Goal: Transaction & Acquisition: Download file/media

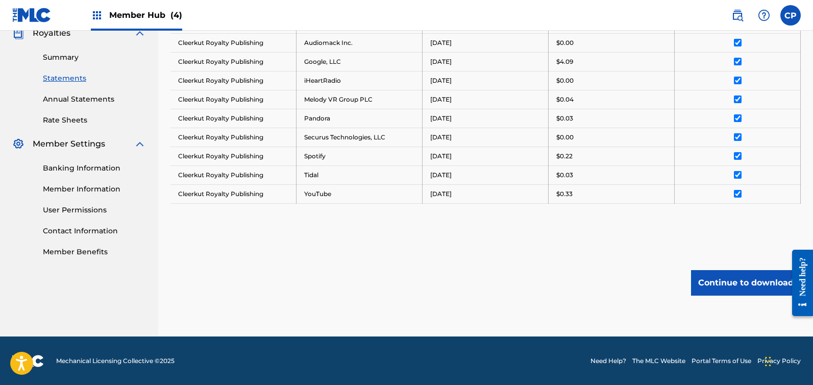
scroll to position [10, 0]
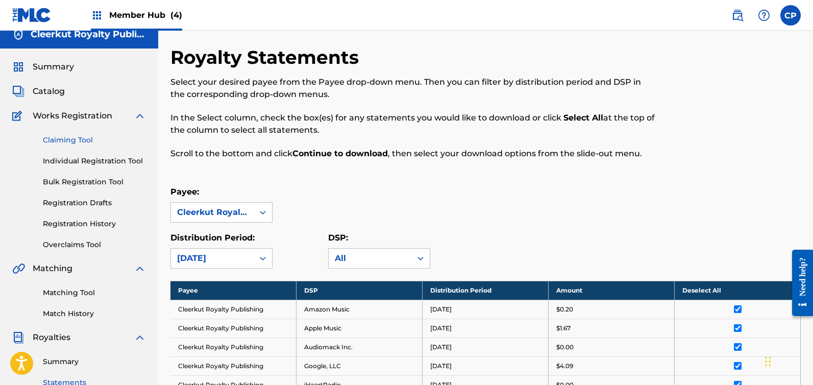
click at [66, 140] on link "Claiming Tool" at bounding box center [94, 140] width 103 height 11
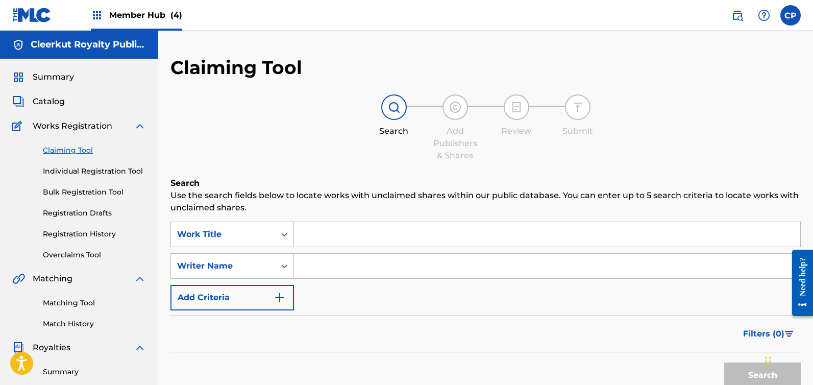
scroll to position [10, 0]
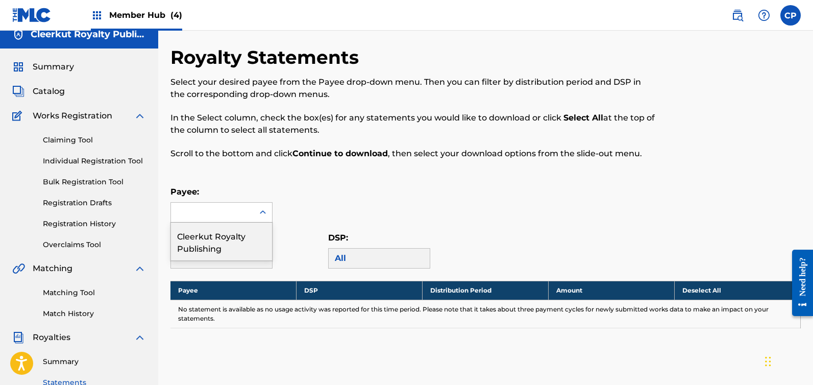
click at [238, 206] on div at bounding box center [212, 212] width 83 height 19
click at [232, 248] on div "Cleerkut Royalty Publishing" at bounding box center [221, 242] width 101 height 38
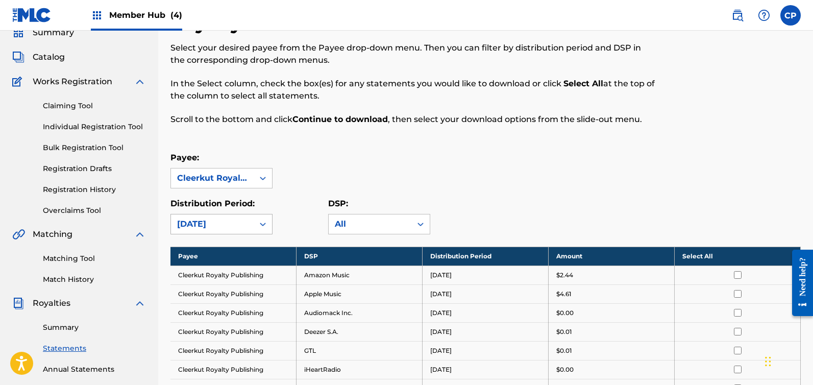
click at [255, 234] on div "[DATE]" at bounding box center [222, 224] width 102 height 20
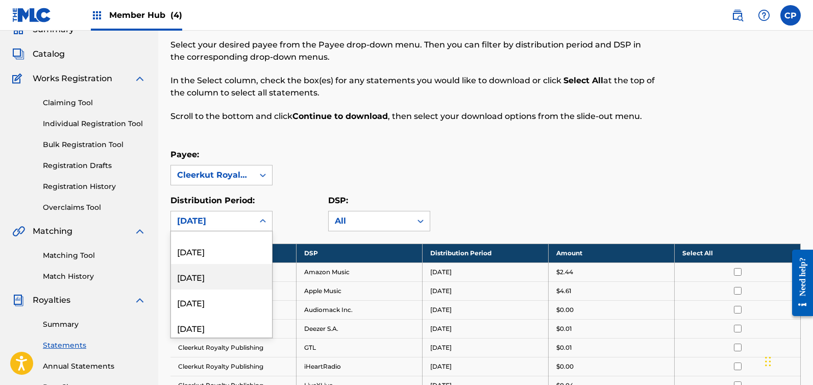
scroll to position [276, 0]
click at [211, 324] on div "[DATE]" at bounding box center [221, 326] width 101 height 26
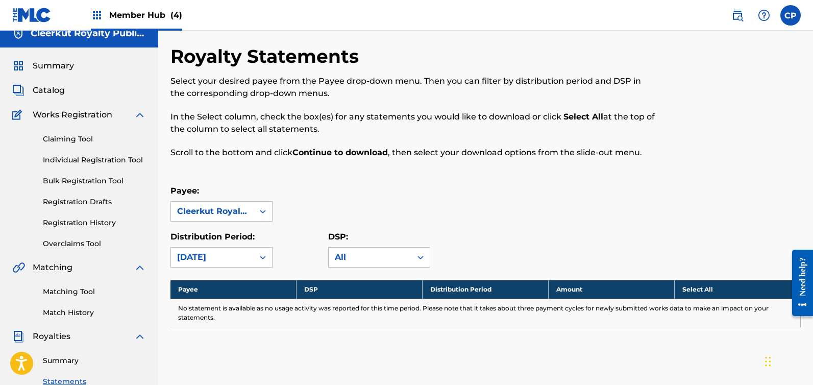
click at [239, 255] on div "option [DATE], selected. Select is focused , press Down to open the menu, [DATE]" at bounding box center [222, 257] width 102 height 20
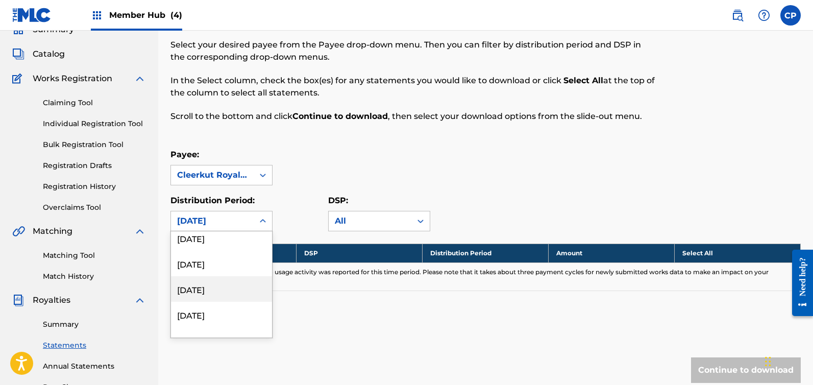
scroll to position [0, 0]
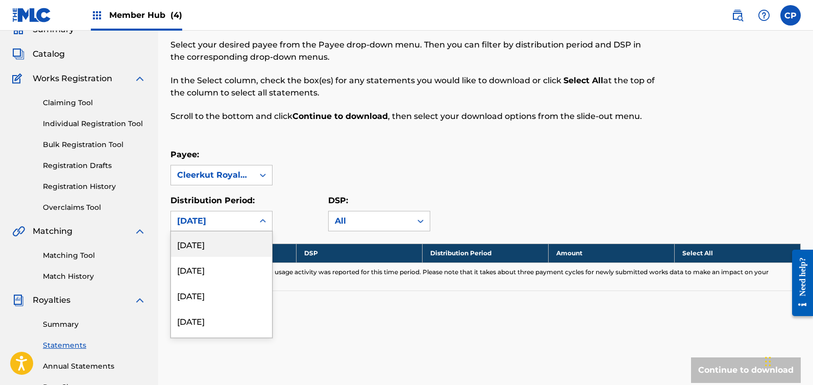
click at [227, 241] on div "[DATE]" at bounding box center [221, 244] width 101 height 26
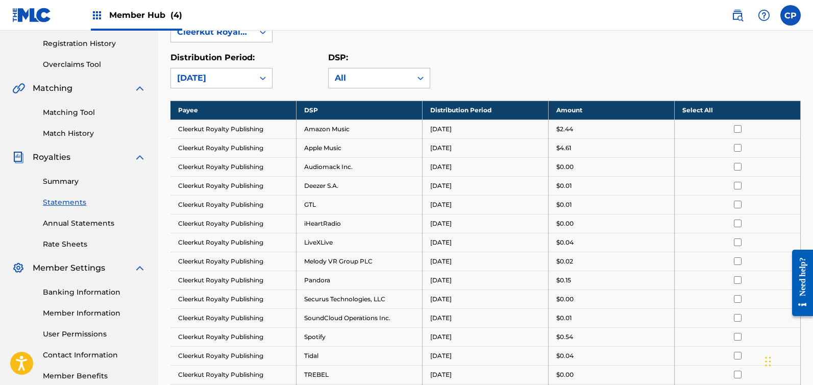
scroll to position [33, 0]
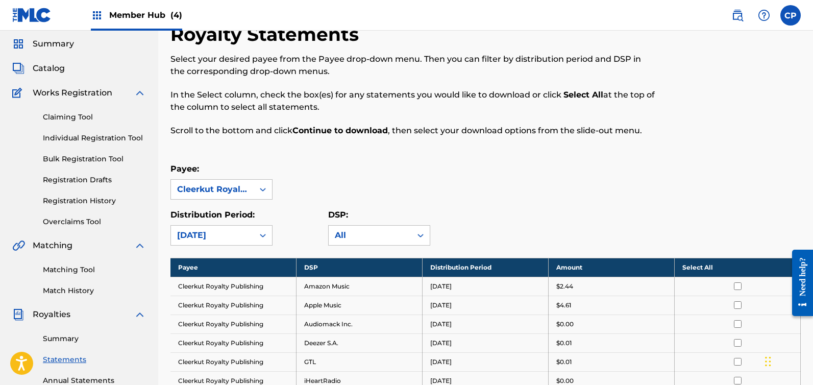
click at [706, 270] on th "Select All" at bounding box center [738, 267] width 126 height 19
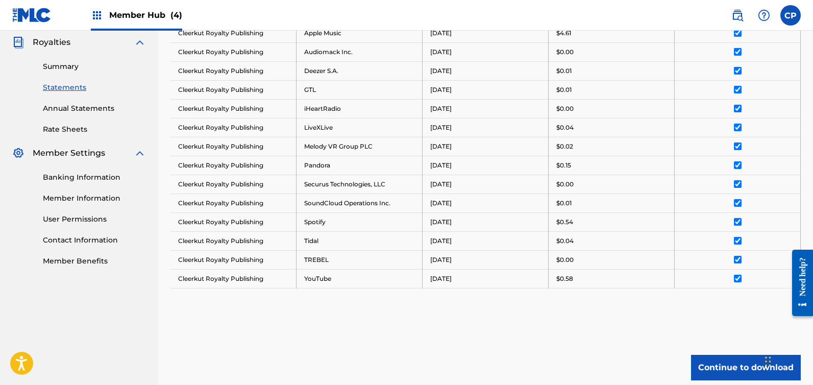
scroll to position [390, 0]
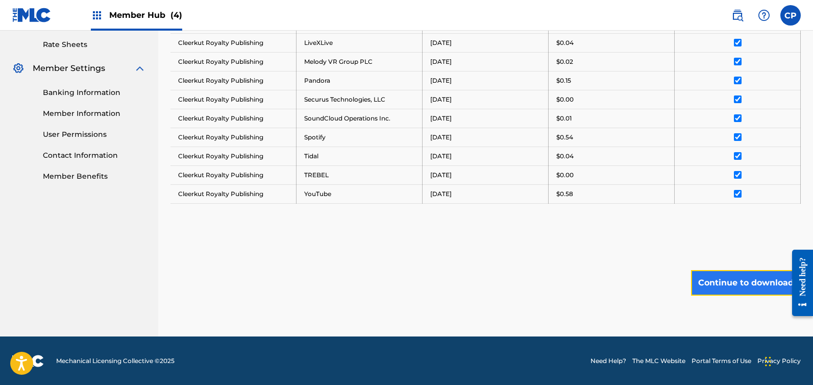
click at [727, 286] on button "Continue to download" at bounding box center [746, 283] width 110 height 26
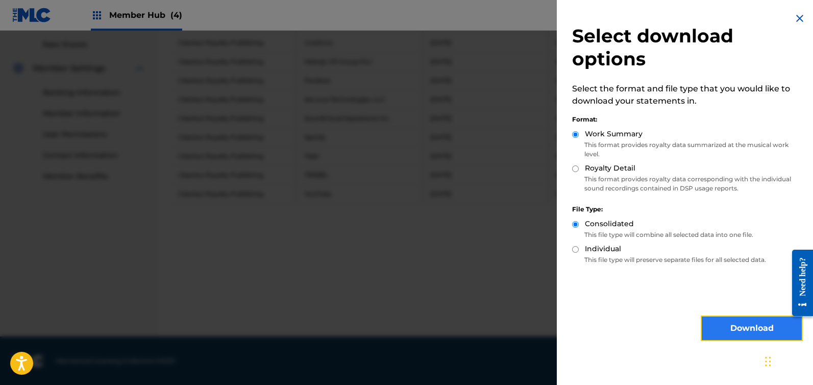
click at [737, 322] on button "Download" at bounding box center [752, 329] width 102 height 26
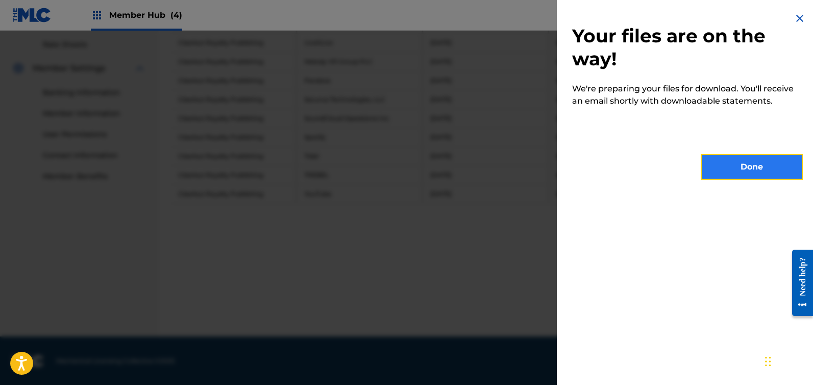
click at [760, 165] on button "Done" at bounding box center [752, 167] width 102 height 26
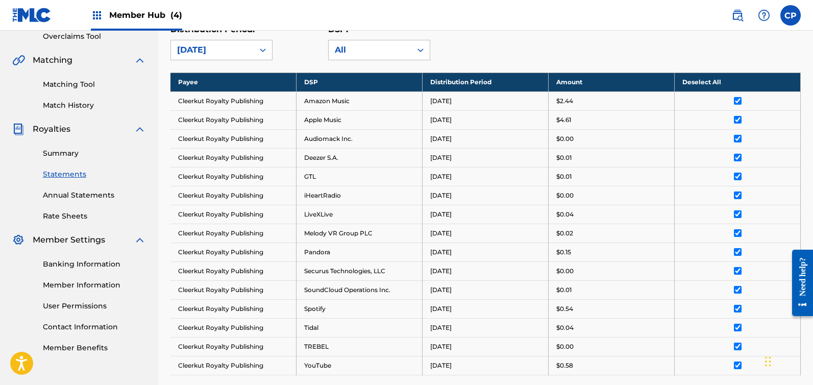
scroll to position [100, 0]
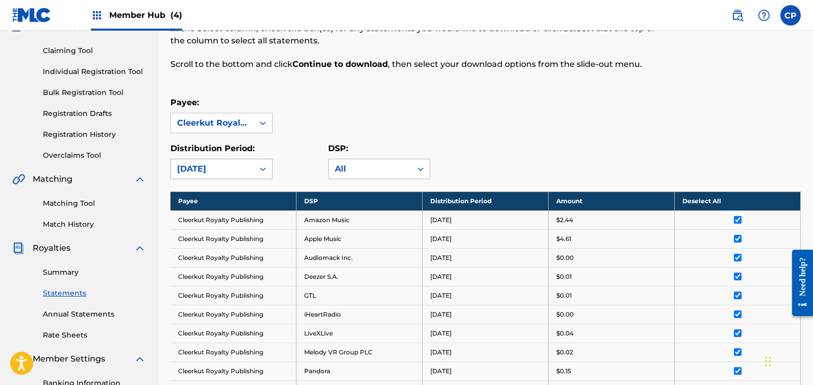
click at [252, 169] on div "[DATE]" at bounding box center [212, 168] width 83 height 19
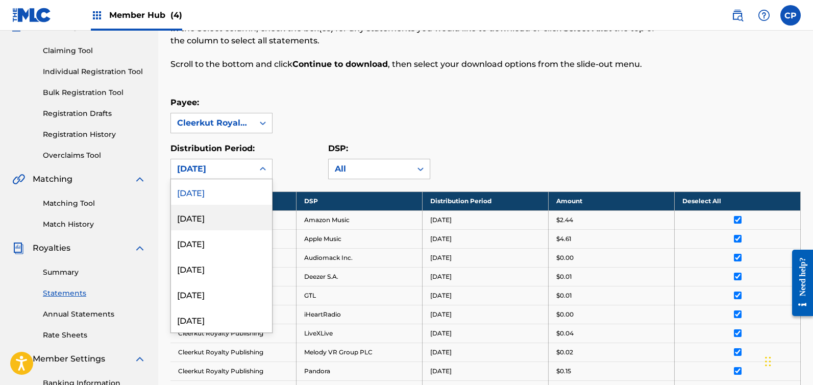
click at [222, 222] on div "[DATE]" at bounding box center [221, 218] width 101 height 26
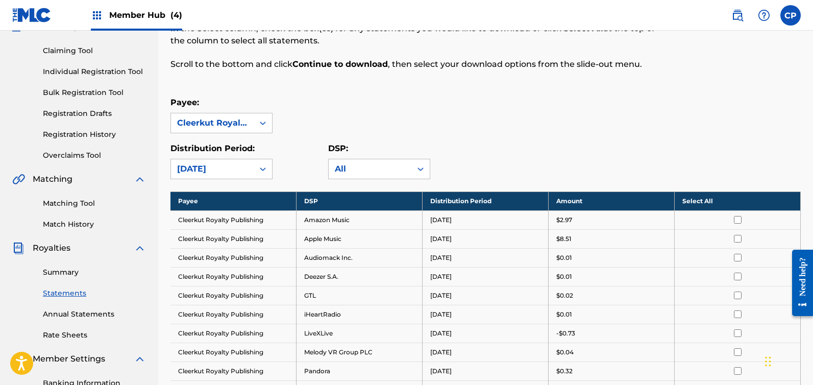
click at [708, 201] on th "Select All" at bounding box center [738, 200] width 126 height 19
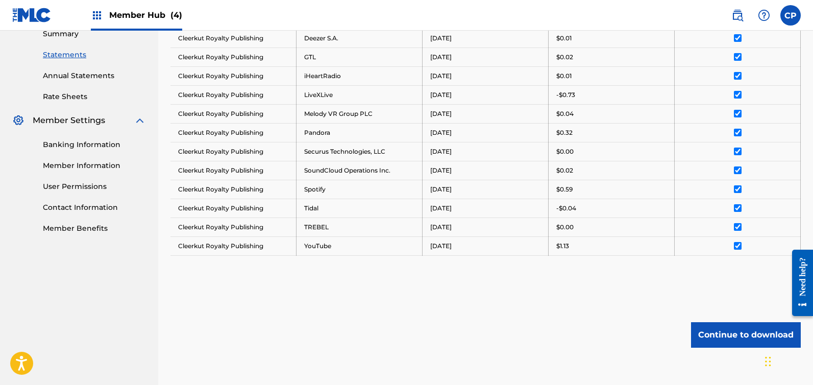
scroll to position [390, 0]
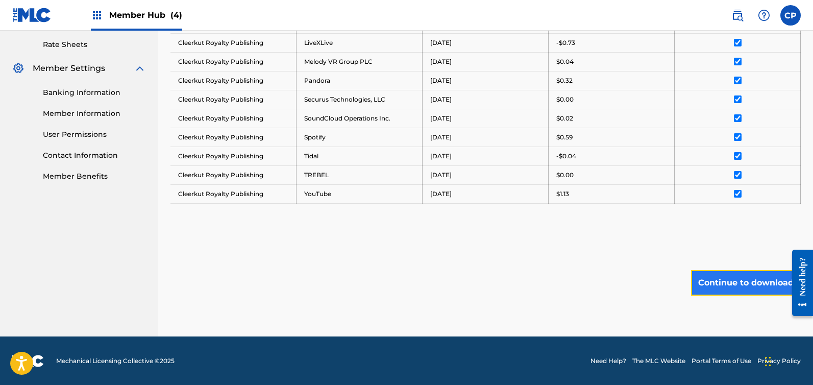
click at [733, 283] on button "Continue to download" at bounding box center [746, 283] width 110 height 26
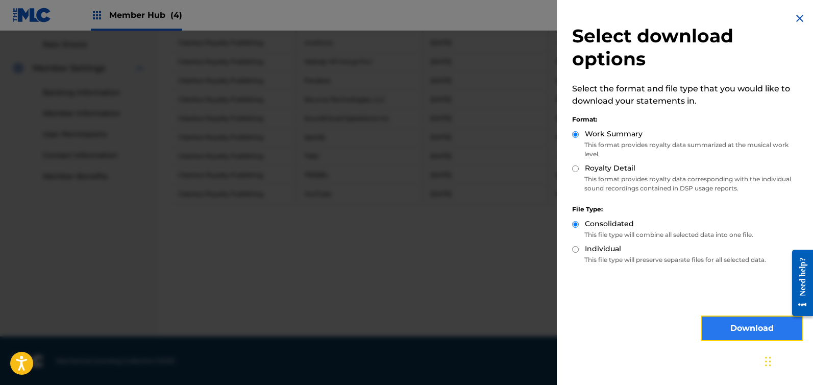
click at [740, 329] on button "Download" at bounding box center [752, 329] width 102 height 26
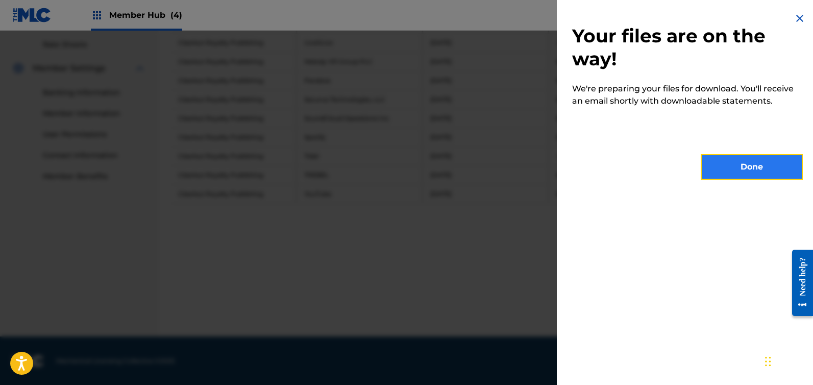
click at [735, 165] on button "Done" at bounding box center [752, 167] width 102 height 26
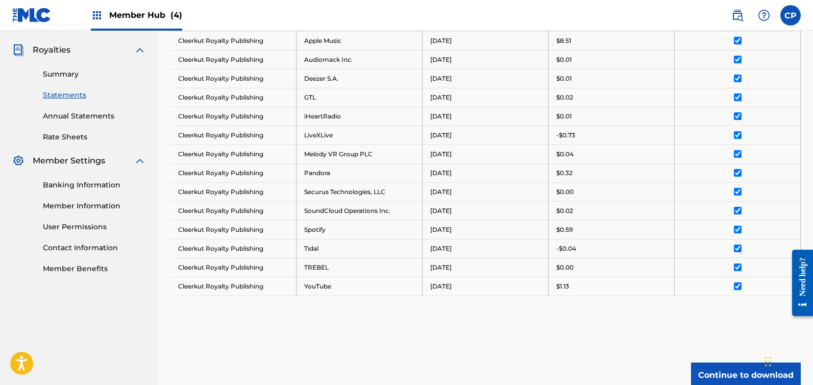
scroll to position [304, 0]
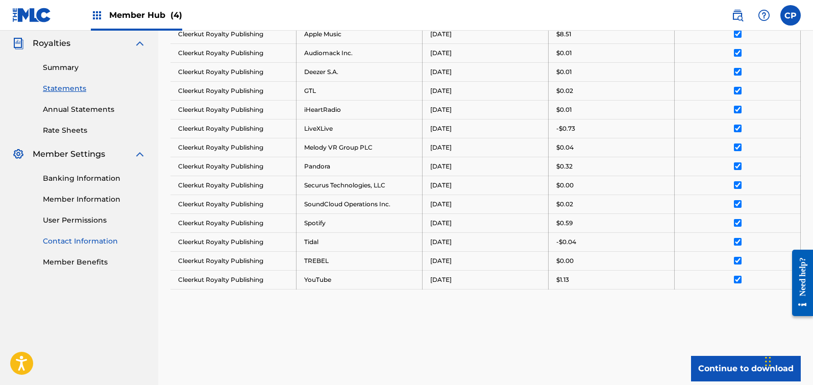
click at [80, 240] on link "Contact Information" at bounding box center [94, 241] width 103 height 11
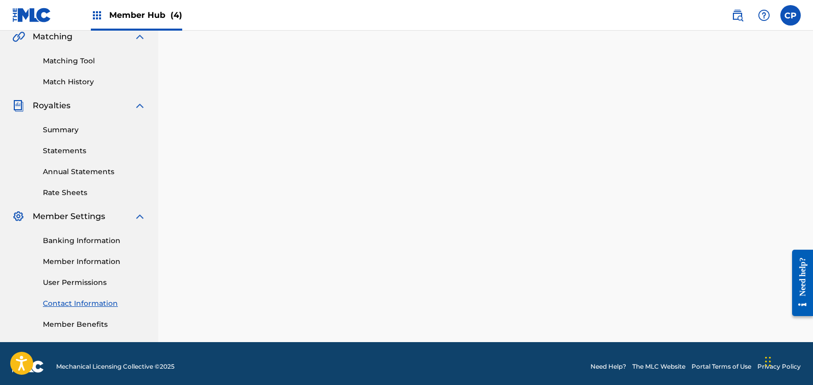
scroll to position [248, 0]
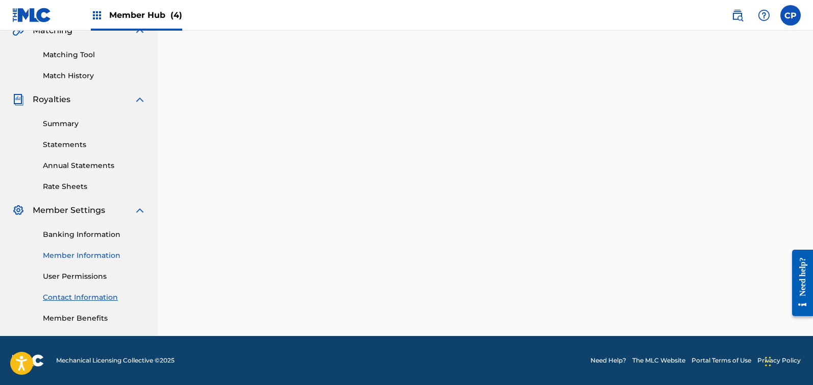
click at [104, 255] on link "Member Information" at bounding box center [94, 255] width 103 height 11
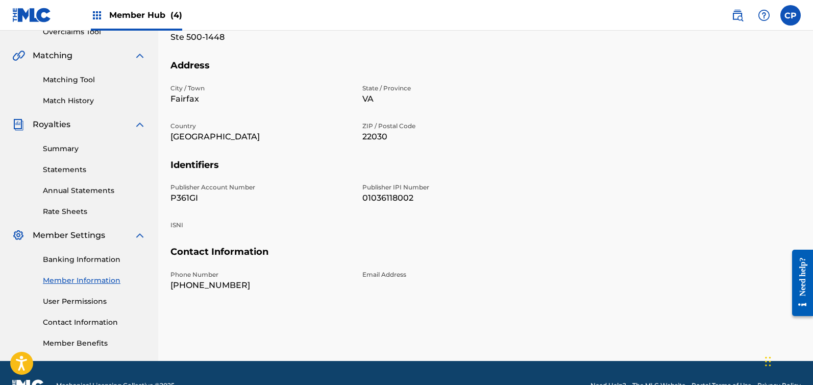
scroll to position [248, 0]
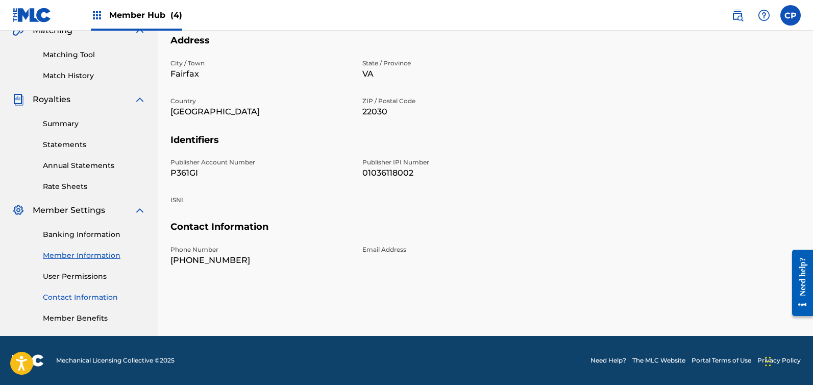
click at [69, 299] on link "Contact Information" at bounding box center [94, 297] width 103 height 11
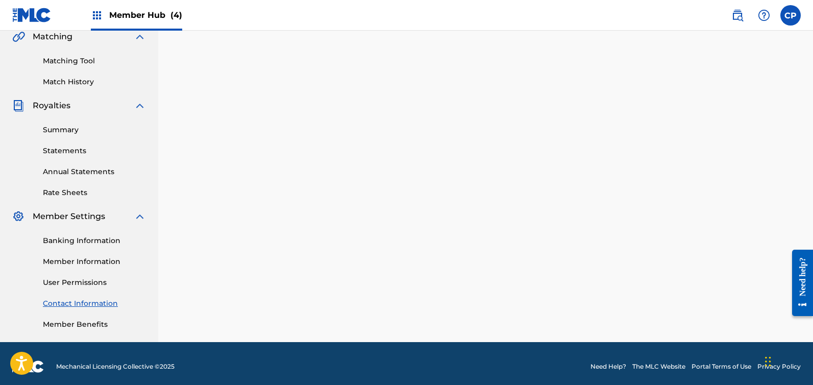
scroll to position [229, 0]
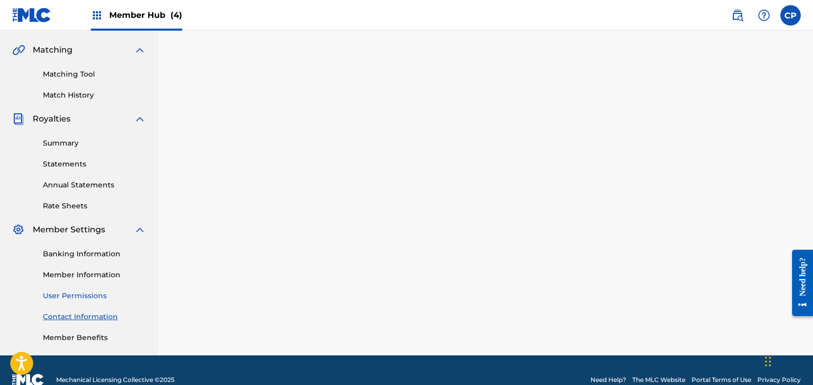
click at [72, 293] on link "User Permissions" at bounding box center [94, 296] width 103 height 11
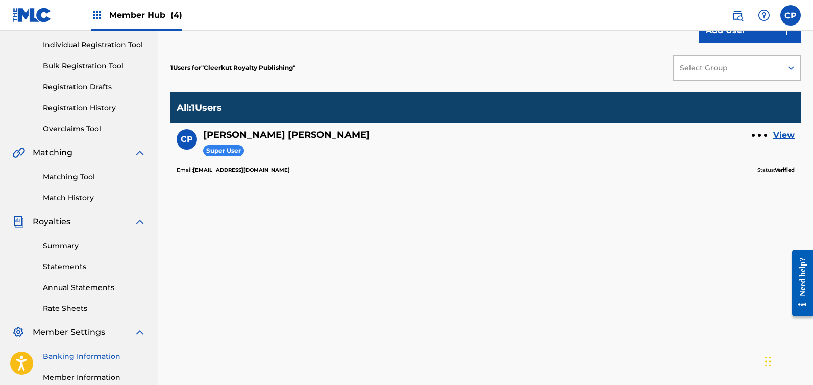
scroll to position [183, 0]
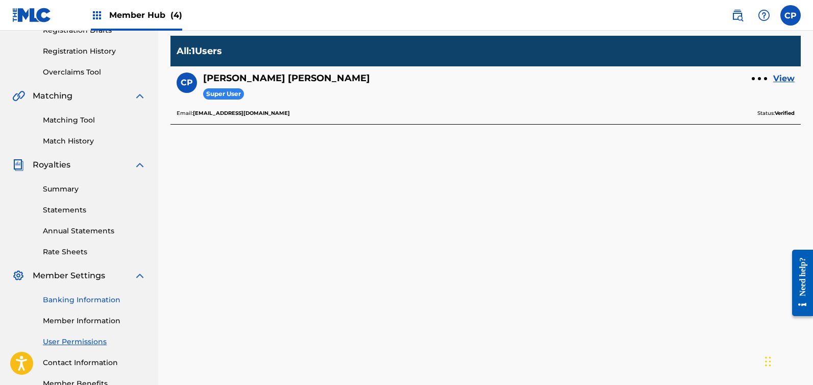
click at [77, 297] on link "Banking Information" at bounding box center [94, 300] width 103 height 11
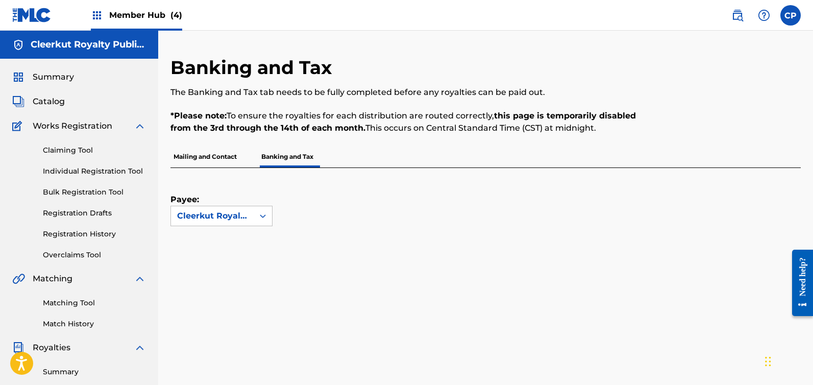
click at [294, 155] on p "Banking and Tax" at bounding box center [287, 156] width 58 height 21
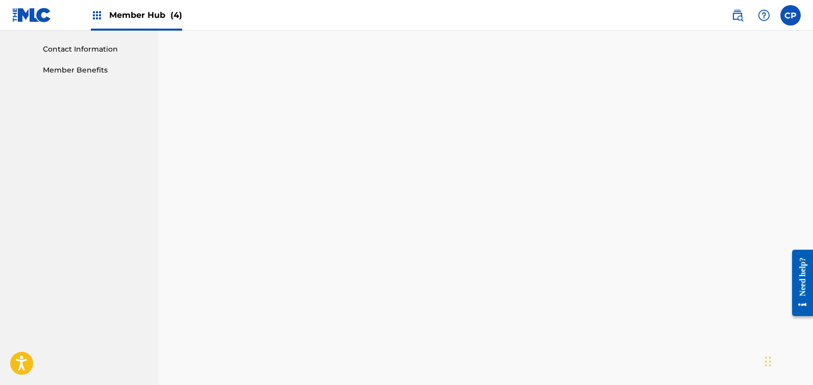
scroll to position [317, 0]
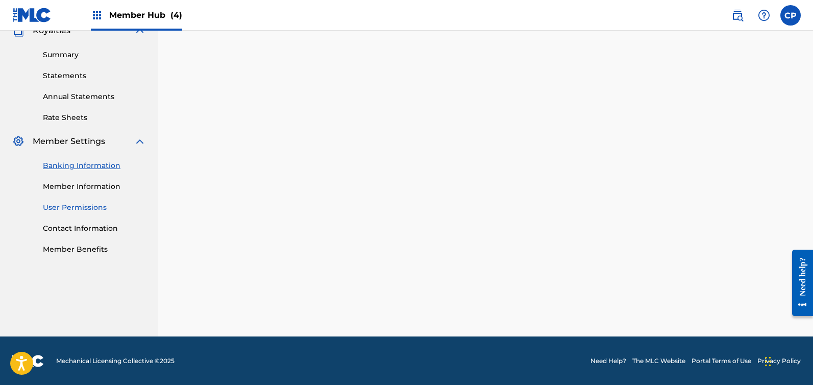
click at [80, 211] on link "User Permissions" at bounding box center [94, 207] width 103 height 11
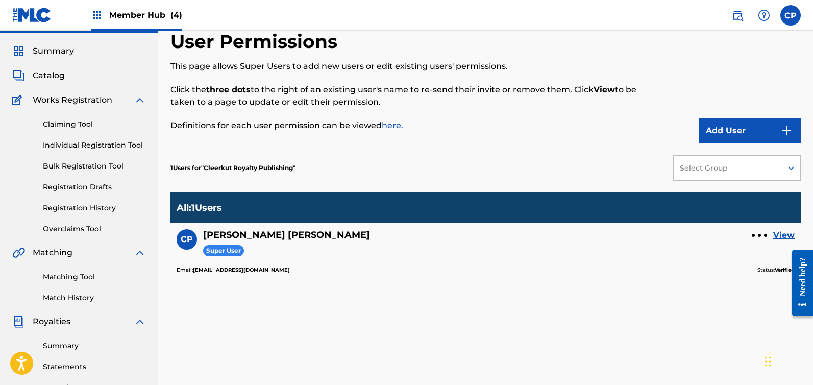
scroll to position [203, 0]
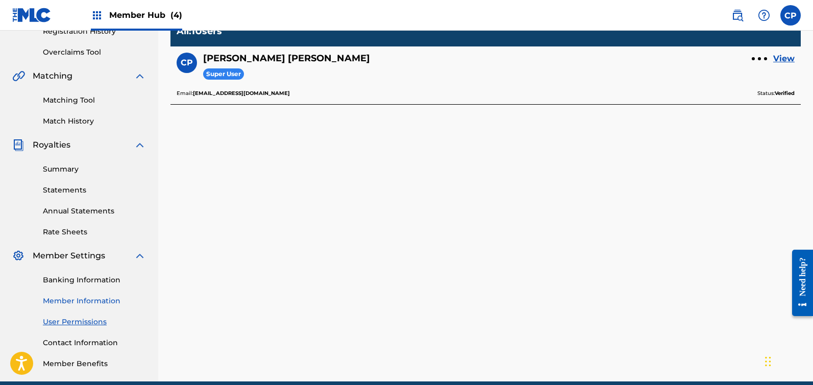
click at [89, 296] on link "Member Information" at bounding box center [94, 301] width 103 height 11
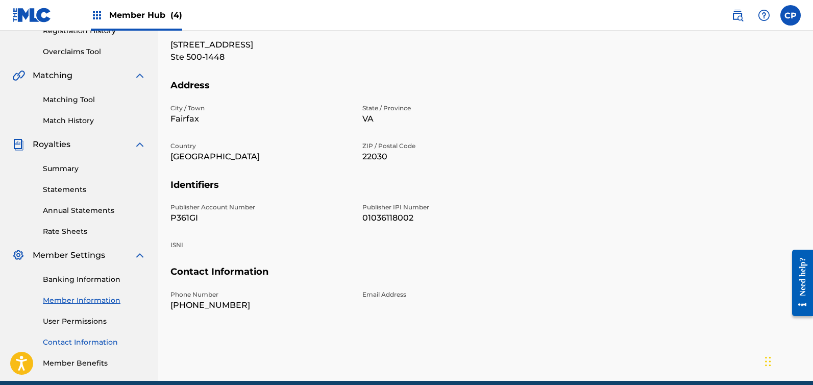
scroll to position [223, 0]
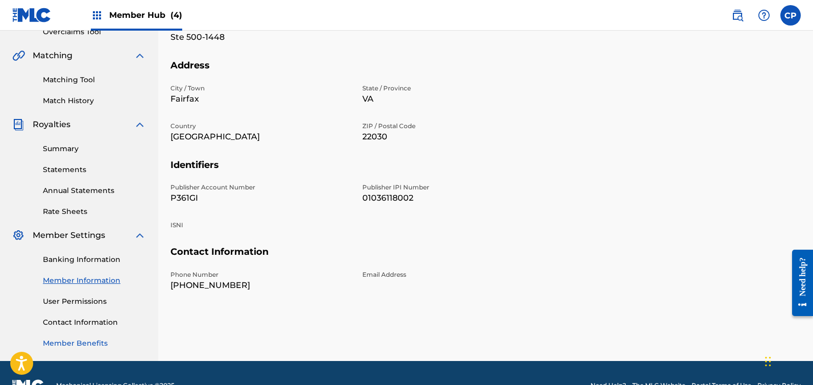
click at [90, 340] on link "Member Benefits" at bounding box center [94, 343] width 103 height 11
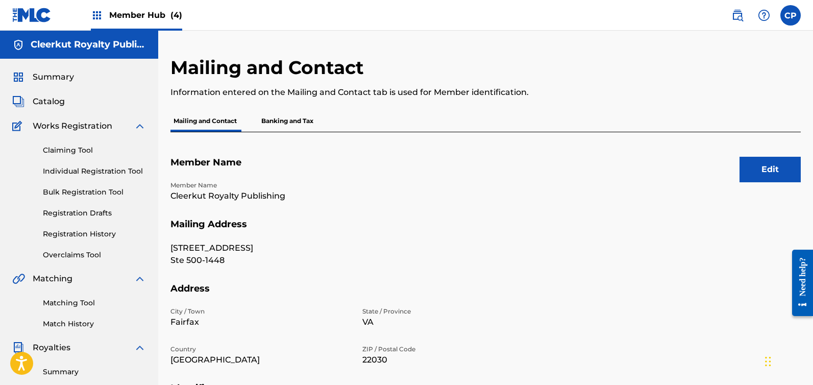
click at [32, 14] on img at bounding box center [31, 15] width 39 height 15
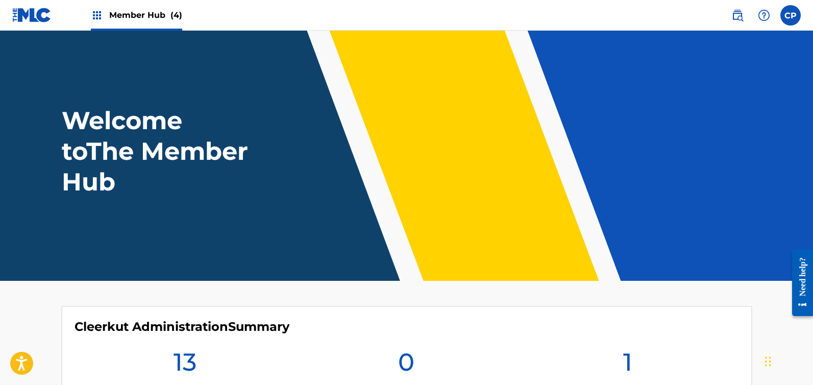
click at [106, 16] on div "Member Hub (4)" at bounding box center [136, 15] width 91 height 30
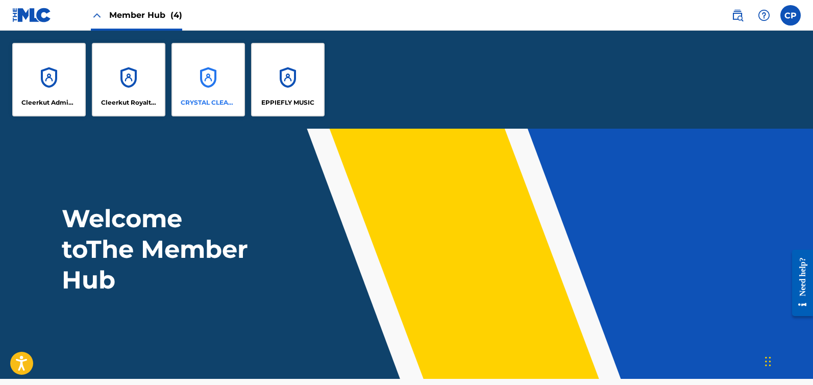
click at [206, 77] on div "CRYSTAL CLEAR MUSIC" at bounding box center [209, 80] width 74 height 74
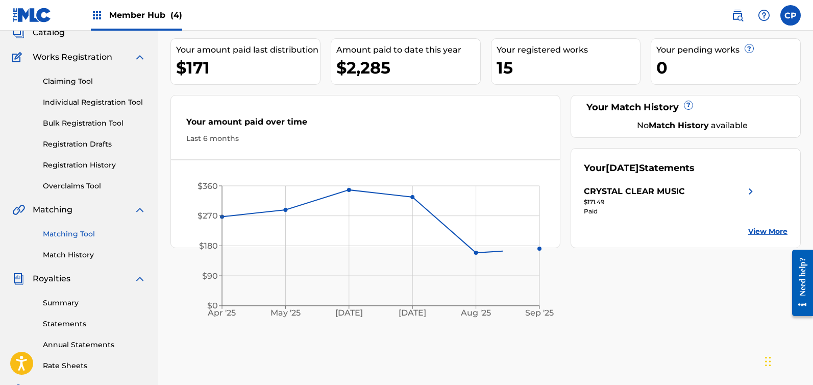
scroll to position [248, 0]
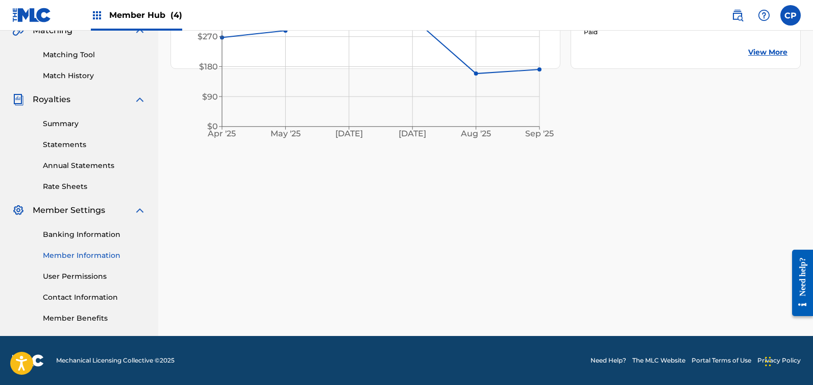
click at [90, 256] on link "Member Information" at bounding box center [94, 255] width 103 height 11
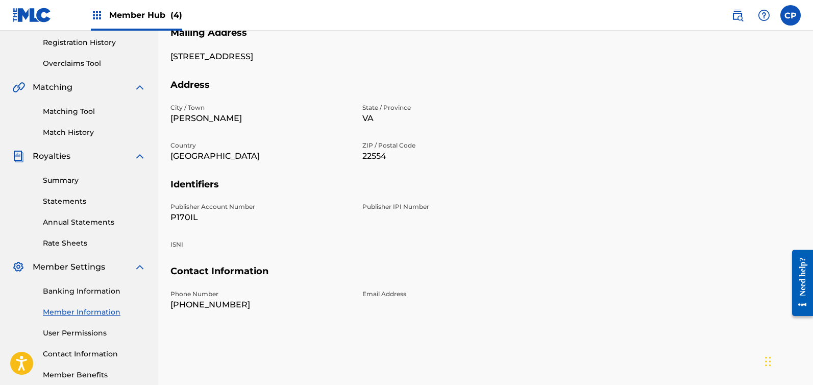
scroll to position [227, 0]
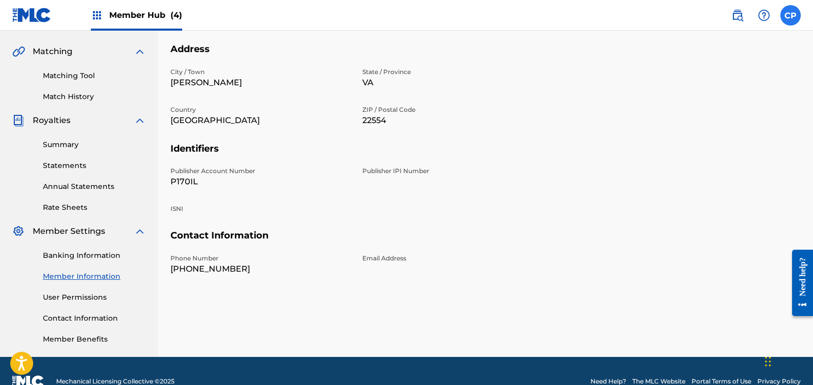
click at [794, 14] on label at bounding box center [791, 15] width 20 height 20
click at [791, 15] on input "CP [PERSON_NAME] [EMAIL_ADDRESS][DOMAIN_NAME] Notification Preferences Profile …" at bounding box center [791, 15] width 0 height 0
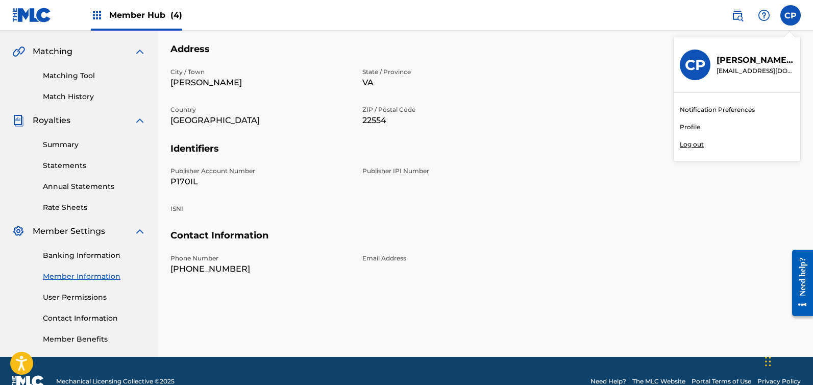
click at [686, 126] on link "Profile" at bounding box center [690, 127] width 20 height 9
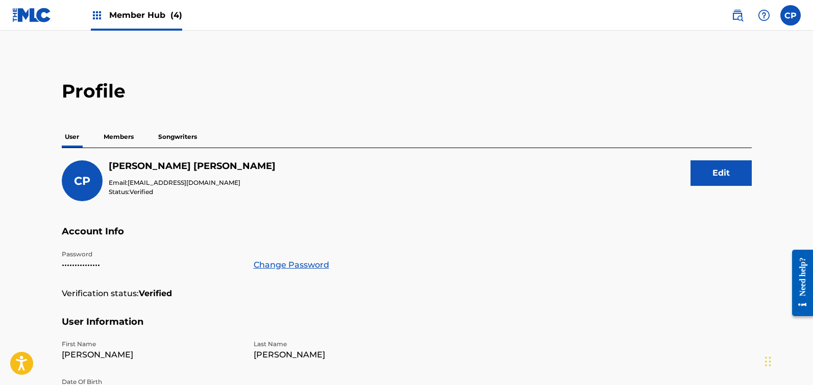
click at [127, 139] on p "Members" at bounding box center [119, 136] width 36 height 21
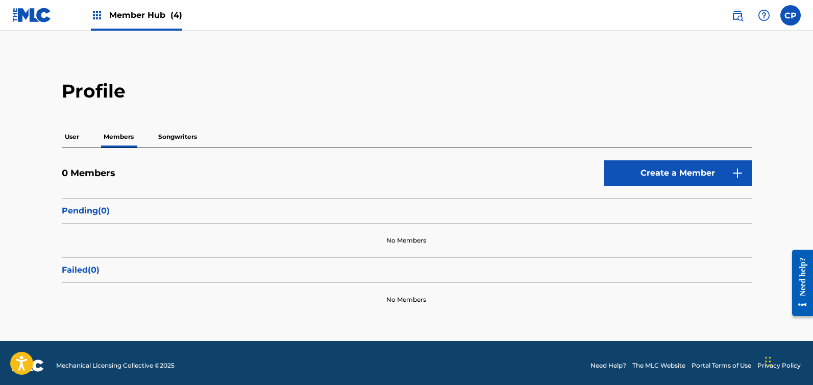
scroll to position [5, 0]
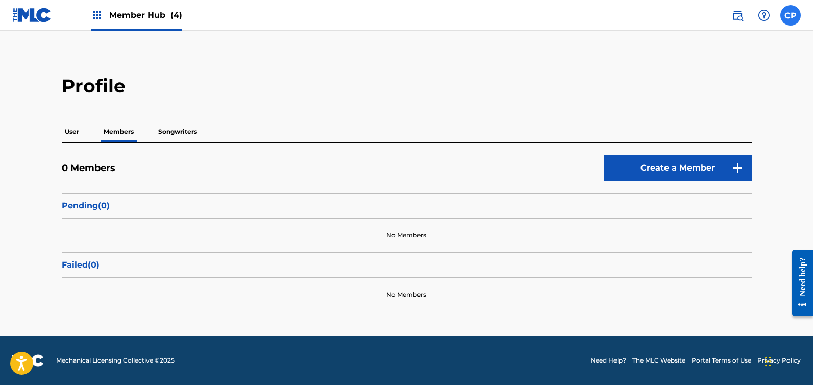
click at [793, 17] on label at bounding box center [791, 15] width 20 height 20
click at [791, 15] on input "CP [PERSON_NAME] [EMAIL_ADDRESS][DOMAIN_NAME] Notification Preferences Profile …" at bounding box center [791, 15] width 0 height 0
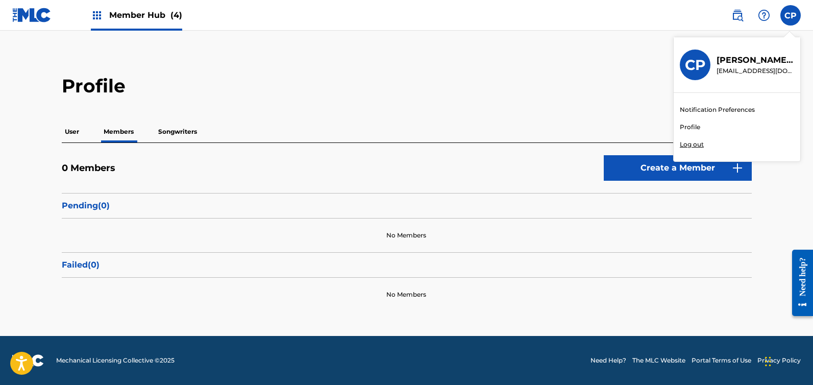
click at [729, 60] on p "[PERSON_NAME]" at bounding box center [756, 60] width 78 height 12
click at [791, 15] on input "CP [PERSON_NAME] [EMAIL_ADDRESS][DOMAIN_NAME] Notification Preferences Profile …" at bounding box center [791, 15] width 0 height 0
click at [695, 69] on h3 "CP" at bounding box center [695, 65] width 21 height 18
click at [791, 15] on input "CP [PERSON_NAME] [EMAIL_ADDRESS][DOMAIN_NAME] Notification Preferences Profile …" at bounding box center [791, 15] width 0 height 0
click at [102, 16] on img at bounding box center [97, 15] width 12 height 12
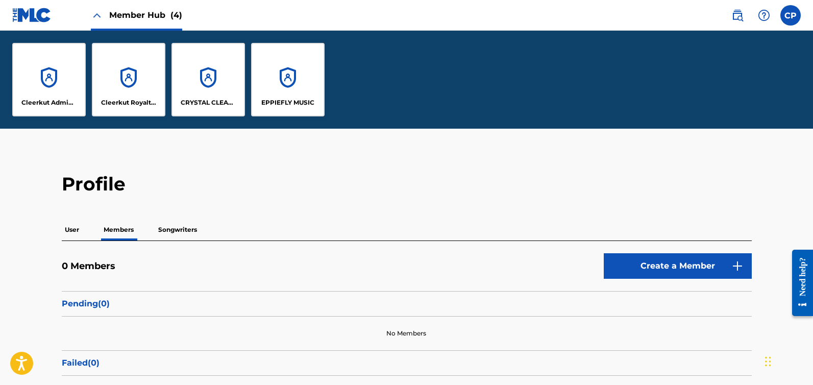
scroll to position [103, 0]
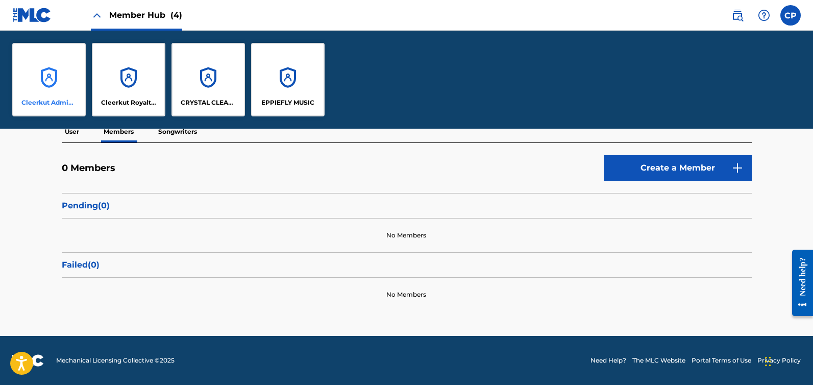
click at [55, 79] on div "Cleerkut Administration" at bounding box center [49, 80] width 74 height 74
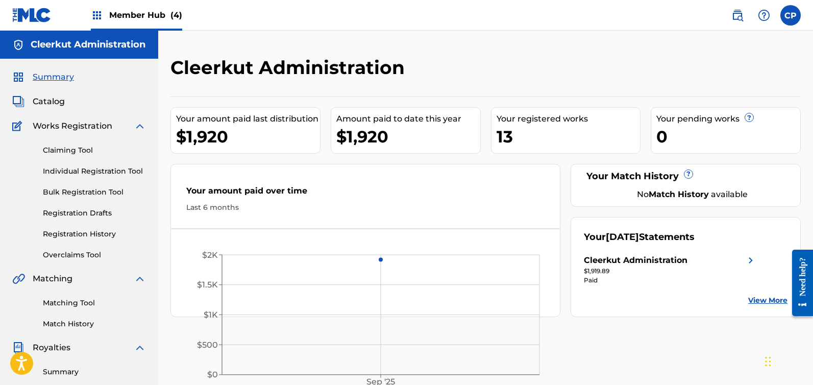
click at [100, 14] on img at bounding box center [97, 15] width 12 height 12
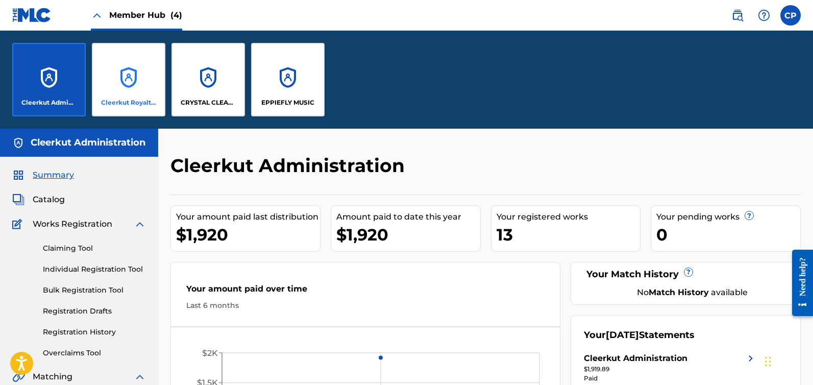
click at [135, 80] on div "Cleerkut Royalty Publishing" at bounding box center [129, 80] width 74 height 74
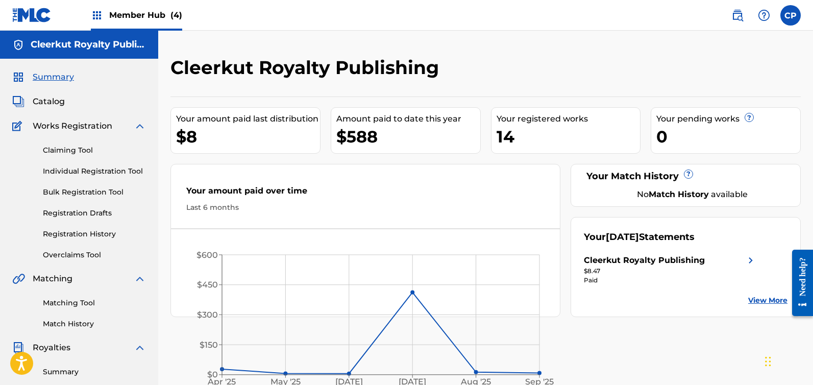
click at [134, 16] on span "Member Hub (4)" at bounding box center [145, 15] width 73 height 12
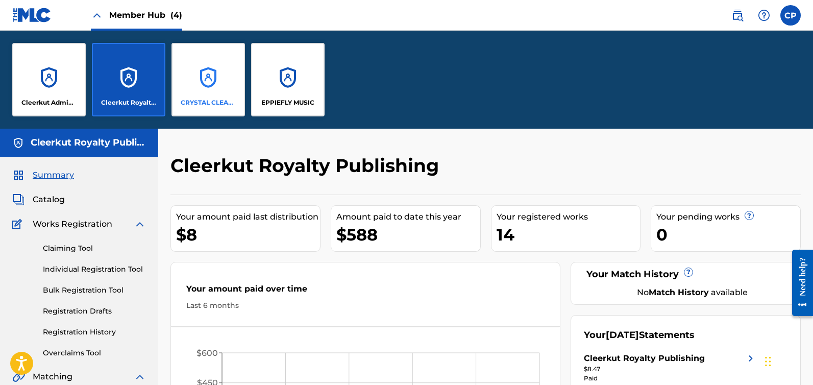
click at [203, 81] on div "CRYSTAL CLEAR MUSIC" at bounding box center [209, 80] width 74 height 74
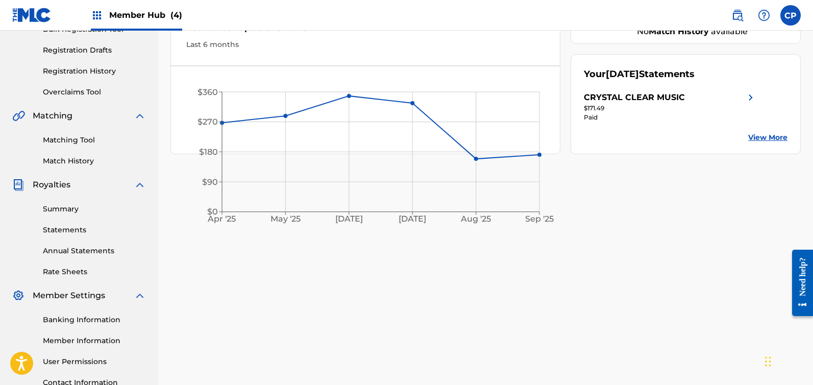
scroll to position [248, 0]
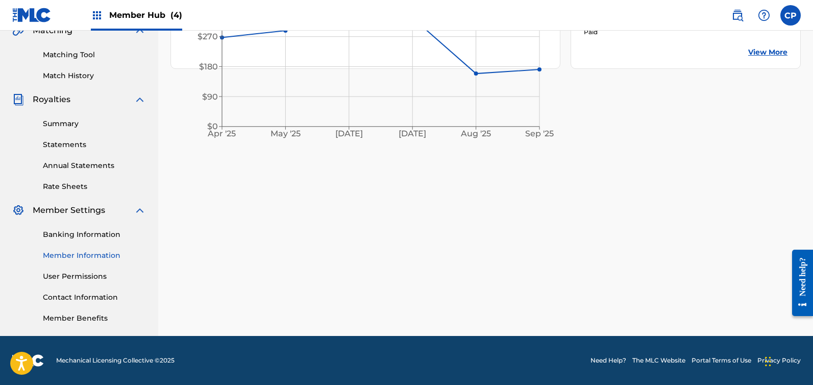
click at [78, 255] on link "Member Information" at bounding box center [94, 255] width 103 height 11
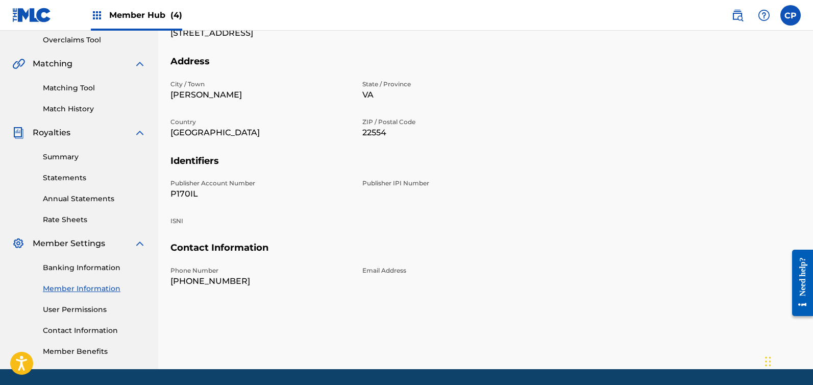
scroll to position [248, 0]
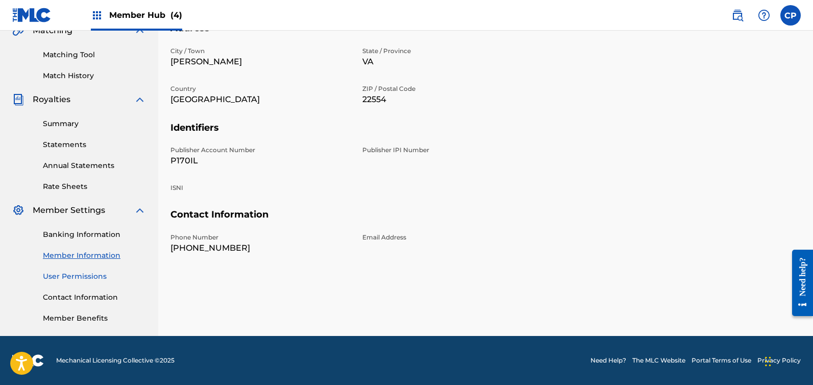
click at [59, 278] on link "User Permissions" at bounding box center [94, 276] width 103 height 11
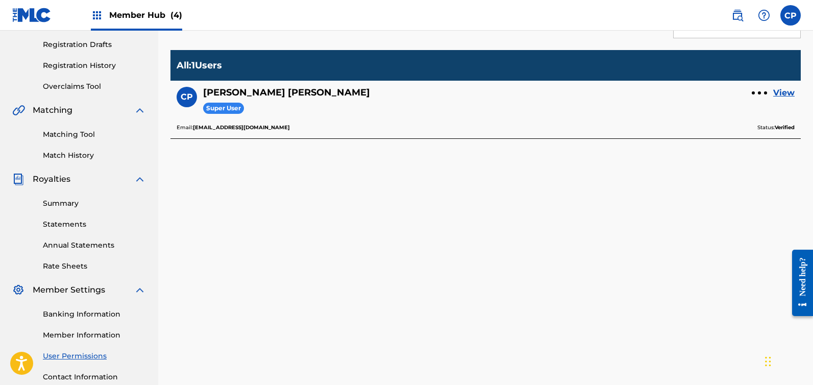
scroll to position [225, 0]
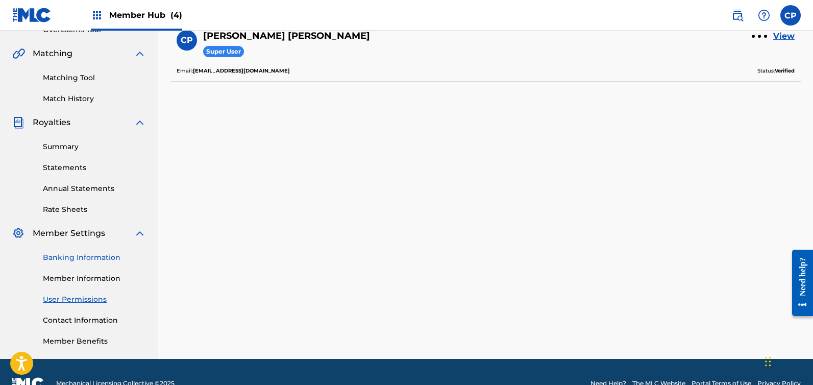
click at [65, 260] on link "Banking Information" at bounding box center [94, 257] width 103 height 11
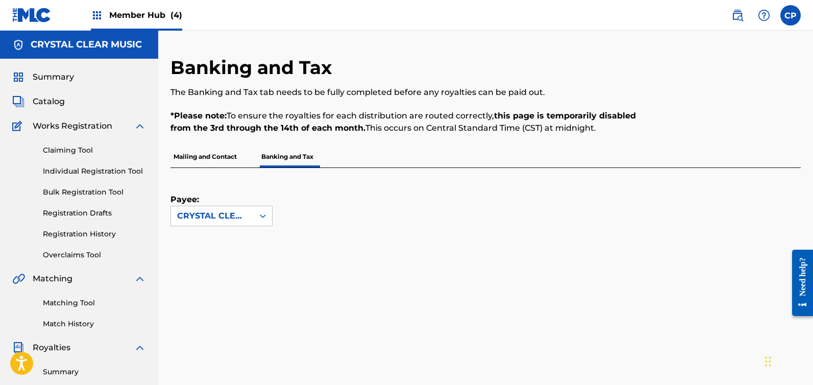
click at [197, 156] on p "Mailing and Contact" at bounding box center [205, 156] width 69 height 21
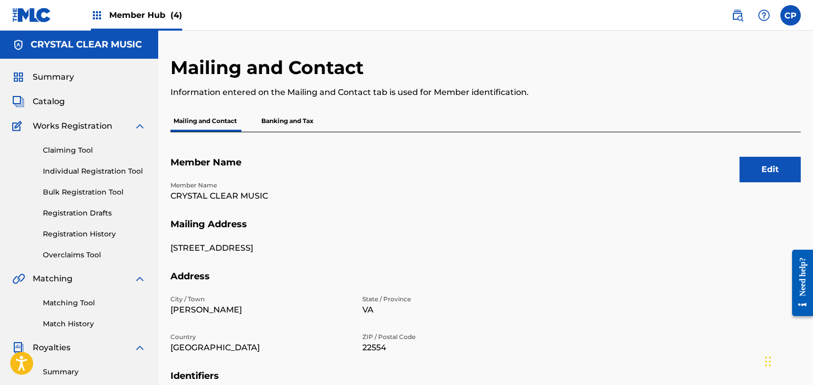
click at [288, 120] on p "Banking and Tax" at bounding box center [287, 120] width 58 height 21
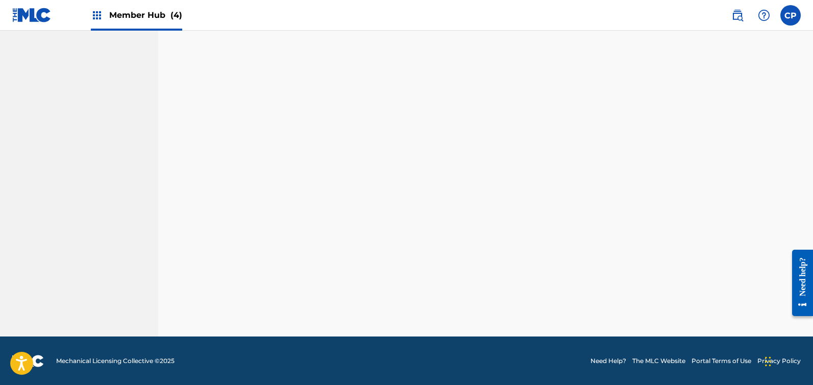
scroll to position [317, 0]
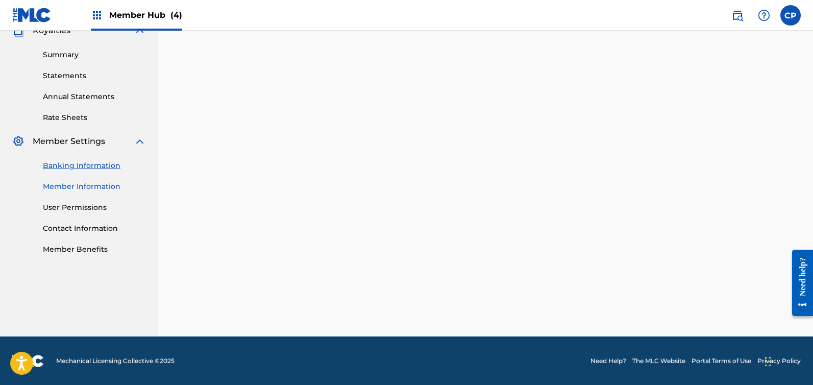
click at [91, 185] on link "Member Information" at bounding box center [94, 186] width 103 height 11
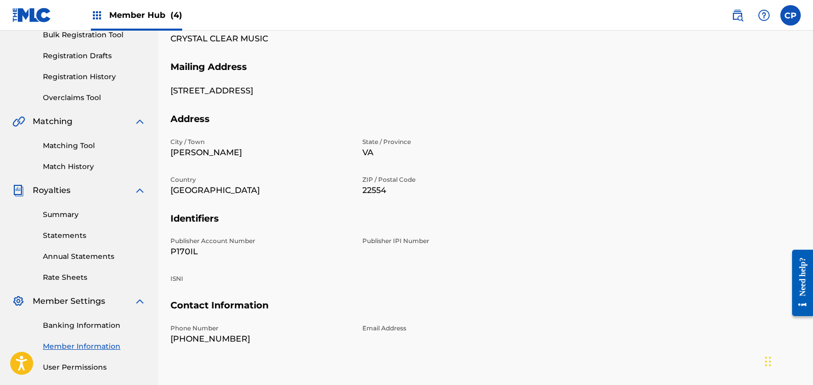
scroll to position [214, 0]
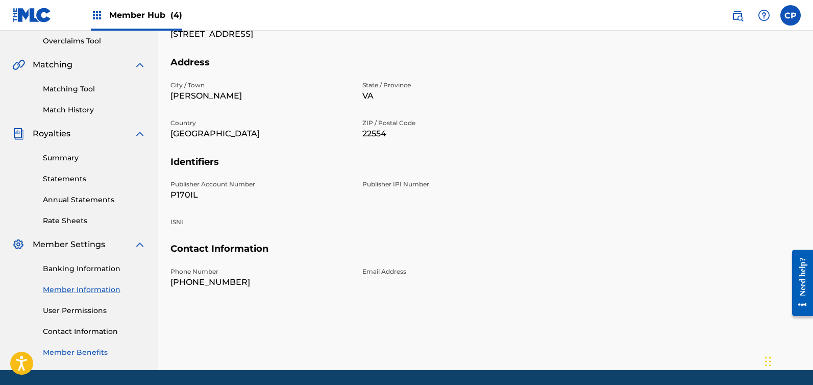
click at [65, 352] on link "Member Benefits" at bounding box center [94, 352] width 103 height 11
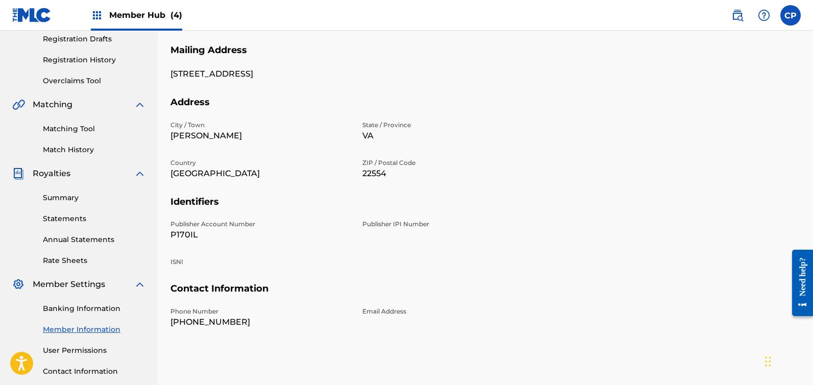
scroll to position [248, 0]
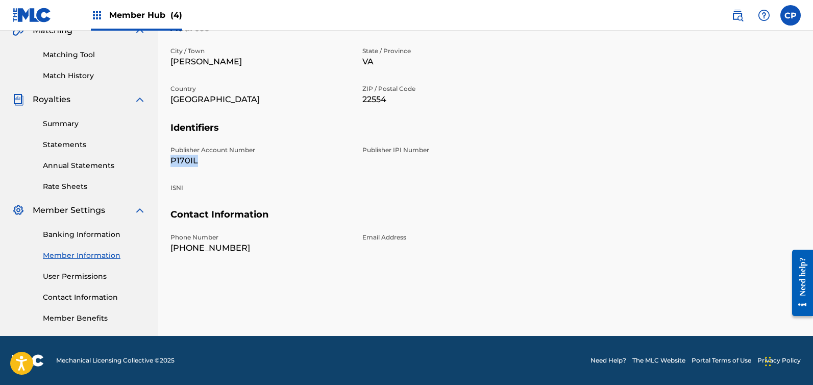
drag, startPoint x: 204, startPoint y: 160, endPoint x: 176, endPoint y: 159, distance: 28.1
click at [167, 160] on div "Mailing and Contact Information entered on the Mailing and Contact tab is used …" at bounding box center [485, 72] width 655 height 528
copy p "P170IL"
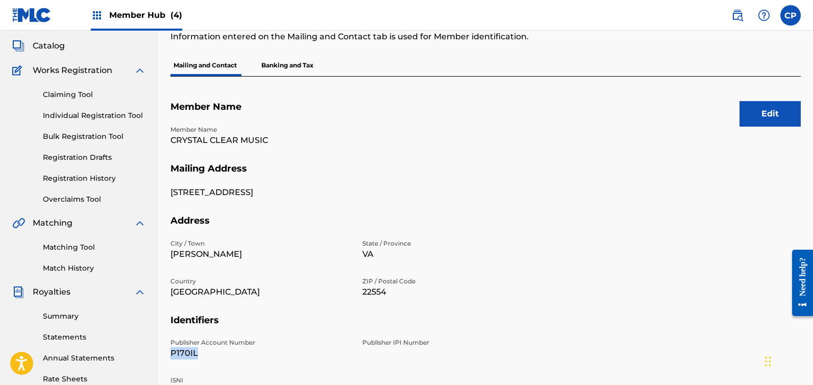
scroll to position [0, 0]
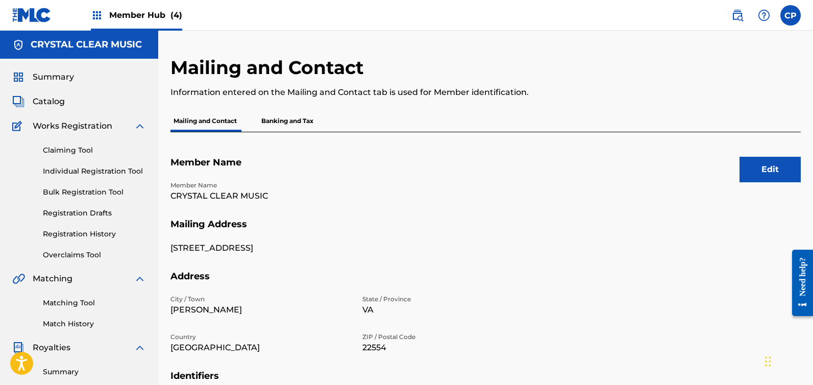
click at [149, 13] on span "Member Hub (4)" at bounding box center [145, 15] width 73 height 12
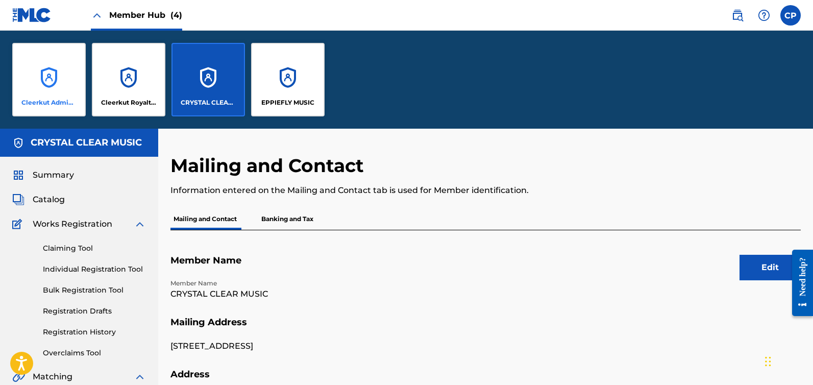
click at [42, 82] on div "Cleerkut Administration" at bounding box center [49, 80] width 74 height 74
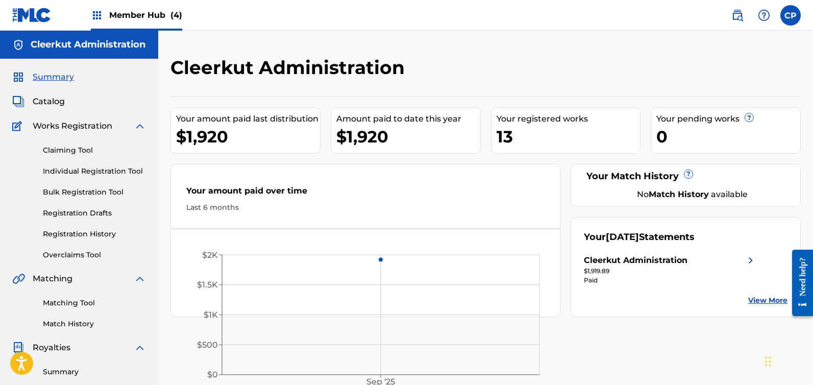
scroll to position [248, 0]
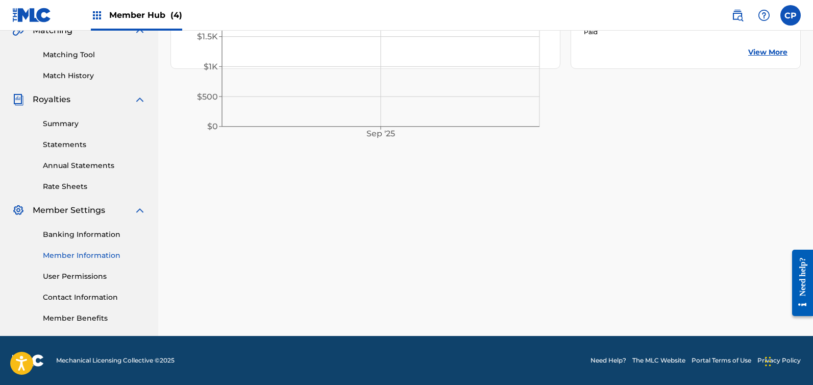
click at [85, 258] on link "Member Information" at bounding box center [94, 255] width 103 height 11
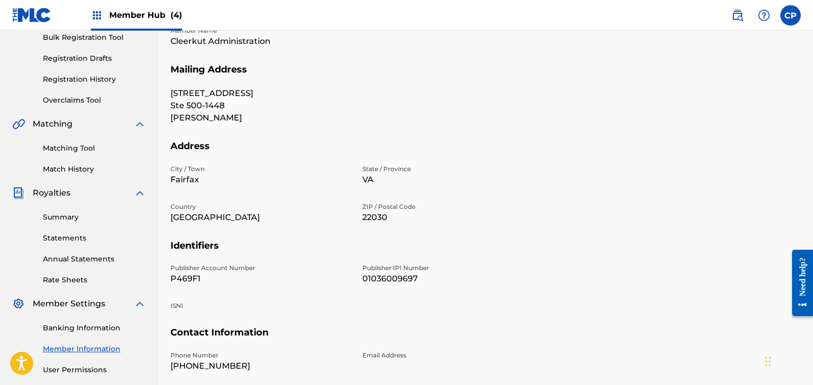
scroll to position [186, 0]
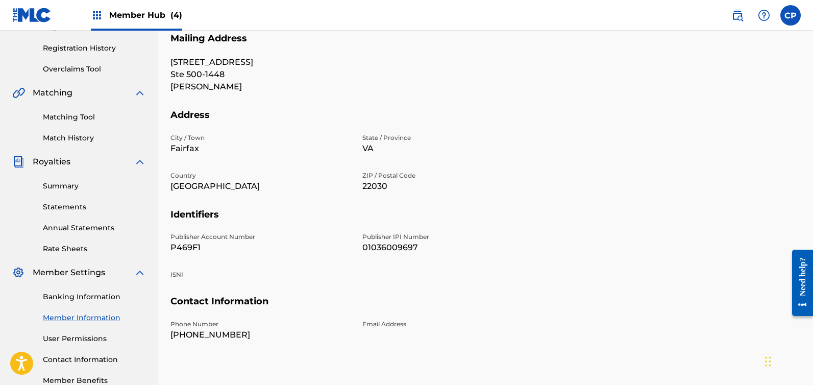
click at [176, 244] on p "P469F1" at bounding box center [261, 248] width 180 height 12
copy p "P469F1"
click at [104, 16] on div "Member Hub (4)" at bounding box center [136, 15] width 91 height 30
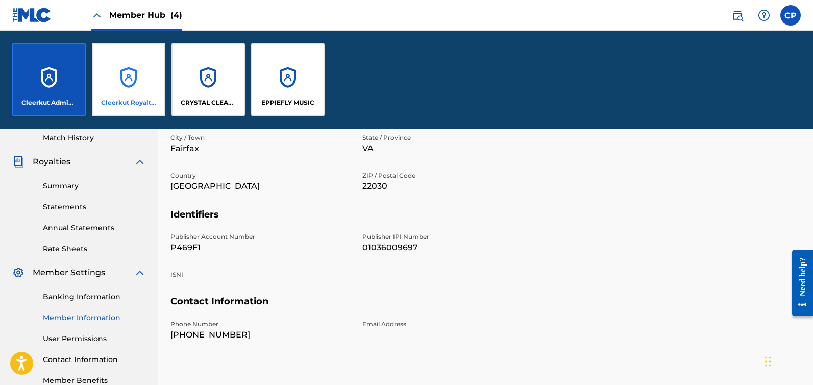
click at [130, 78] on div "Cleerkut Royalty Publishing" at bounding box center [129, 80] width 74 height 74
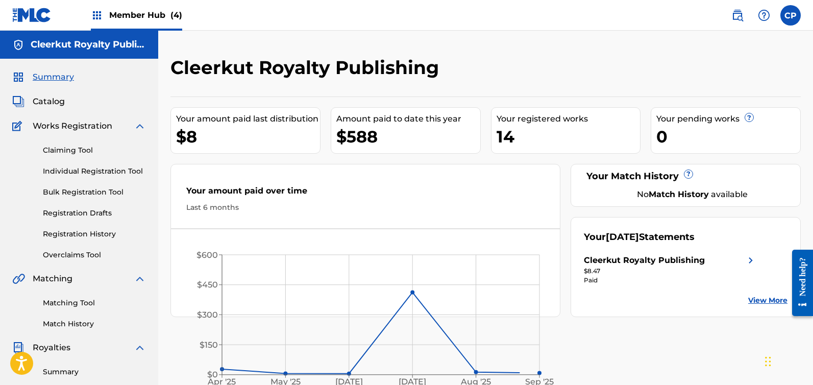
scroll to position [248, 0]
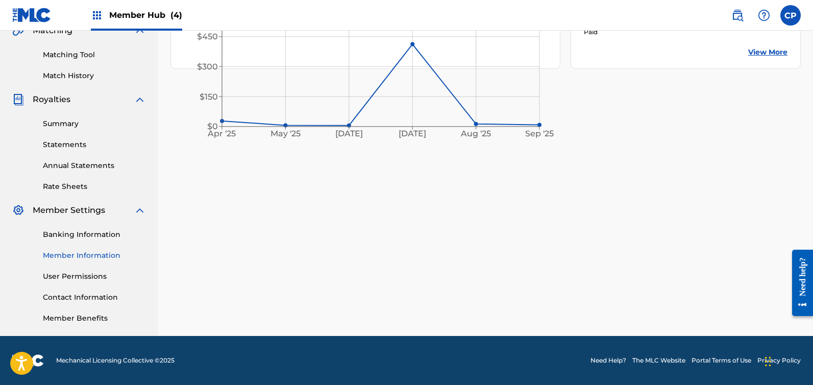
click at [85, 255] on link "Member Information" at bounding box center [94, 255] width 103 height 11
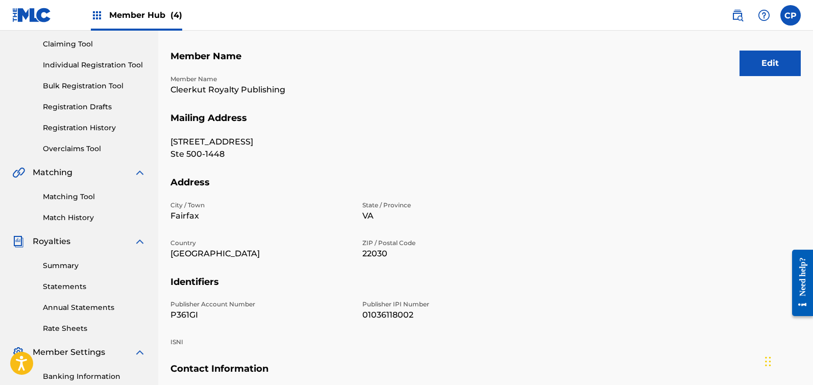
scroll to position [119, 0]
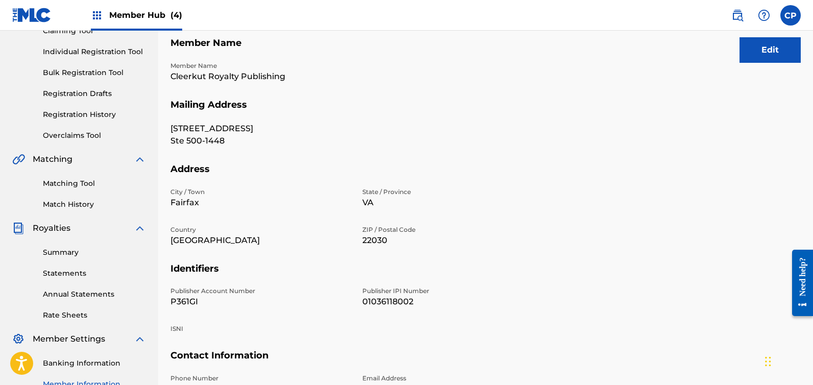
click at [182, 296] on p "P361GI" at bounding box center [261, 302] width 180 height 12
click at [184, 299] on p "P361GI" at bounding box center [261, 302] width 180 height 12
